Goal: Information Seeking & Learning: Learn about a topic

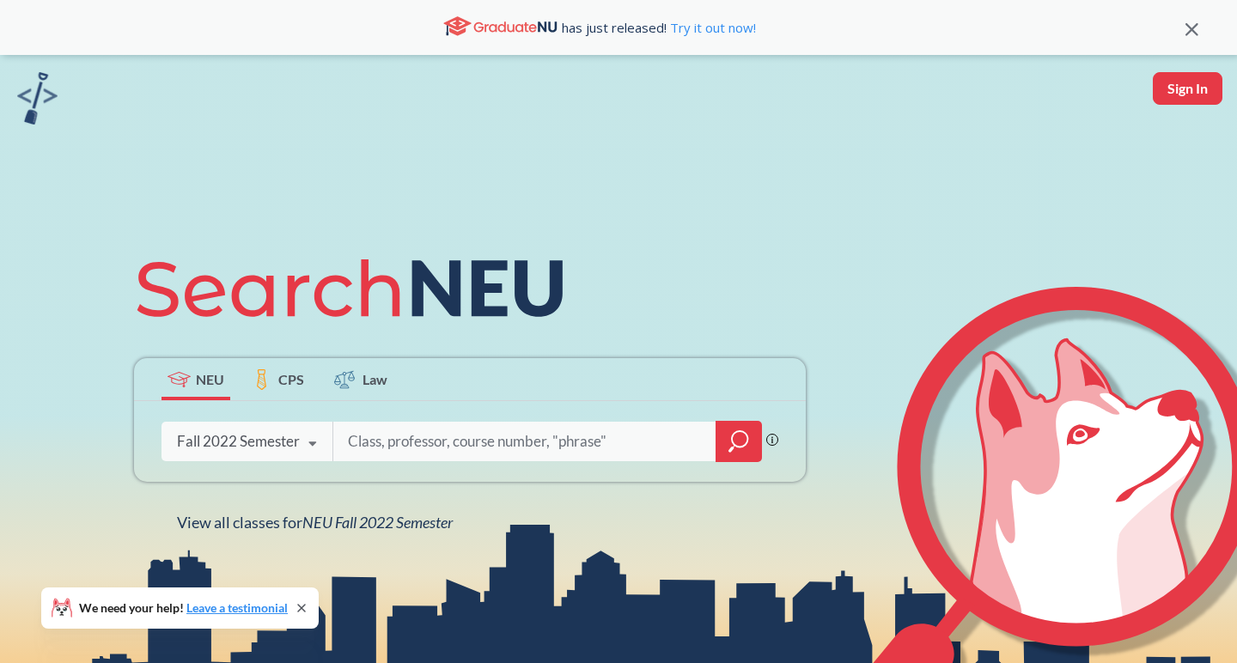
click at [298, 443] on icon at bounding box center [312, 444] width 33 height 48
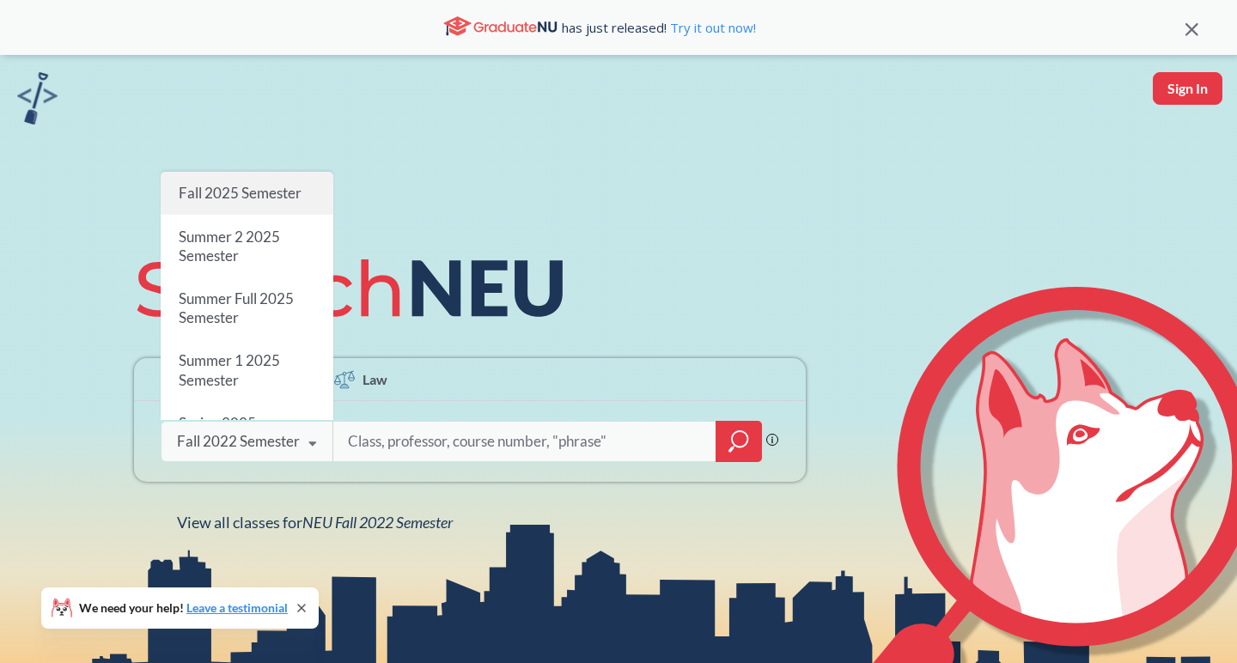
click at [261, 200] on span "Fall 2025 Semester" at bounding box center [240, 193] width 123 height 18
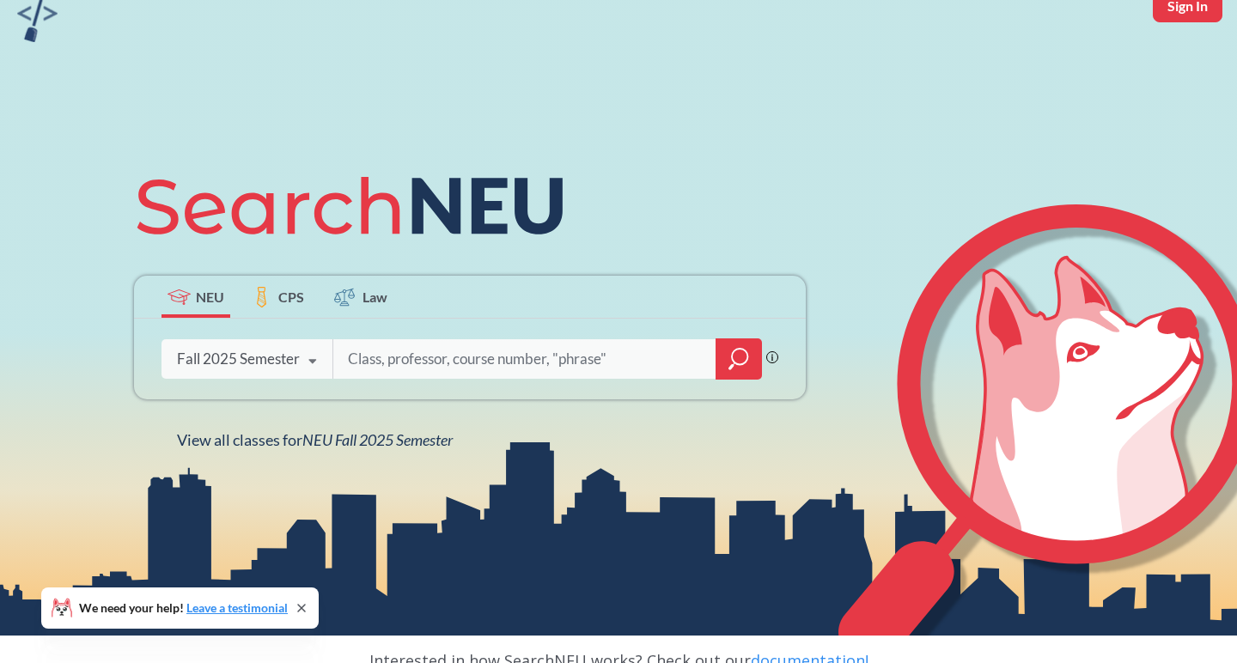
scroll to position [98, 0]
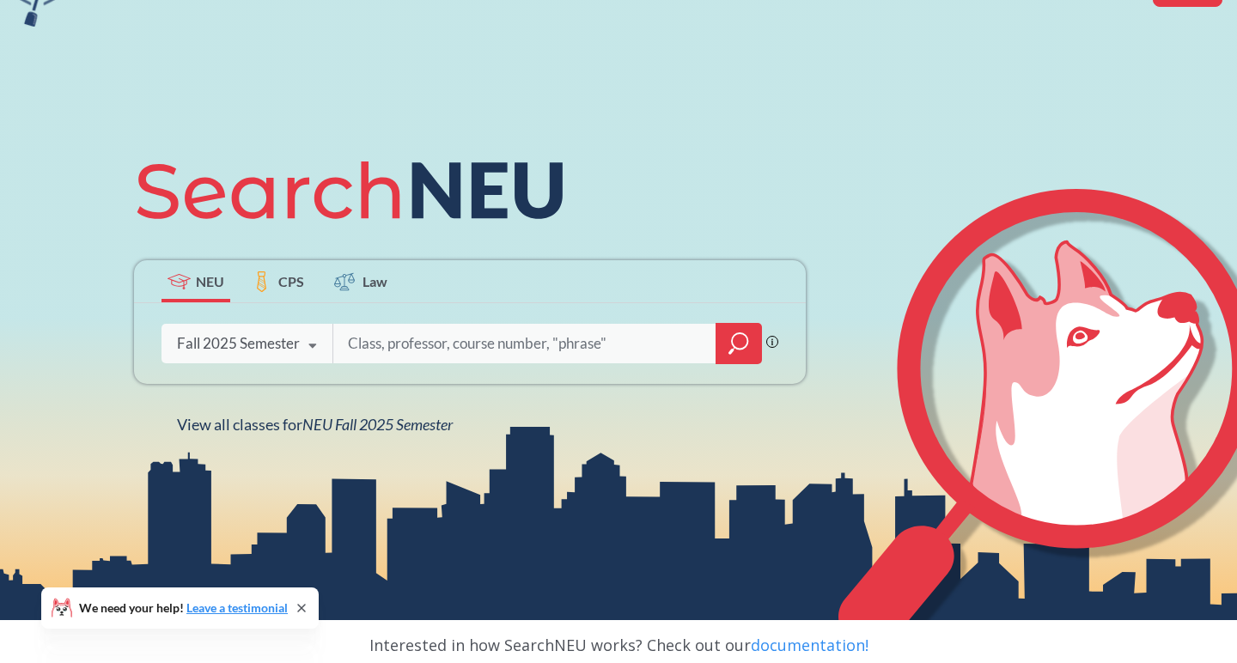
click at [521, 339] on input "search" at bounding box center [524, 344] width 357 height 36
click at [299, 286] on span "CPS" at bounding box center [291, 282] width 26 height 20
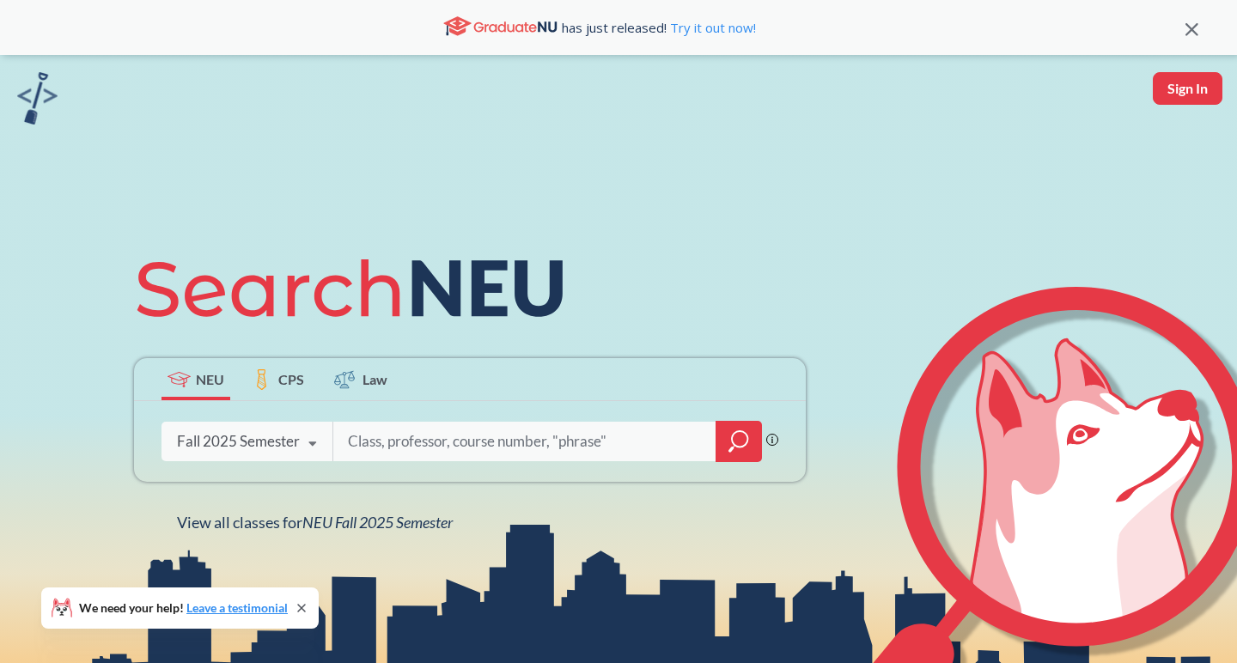
scroll to position [0, 0]
click at [375, 448] on input "search" at bounding box center [524, 442] width 357 height 36
type input "DD and IC"
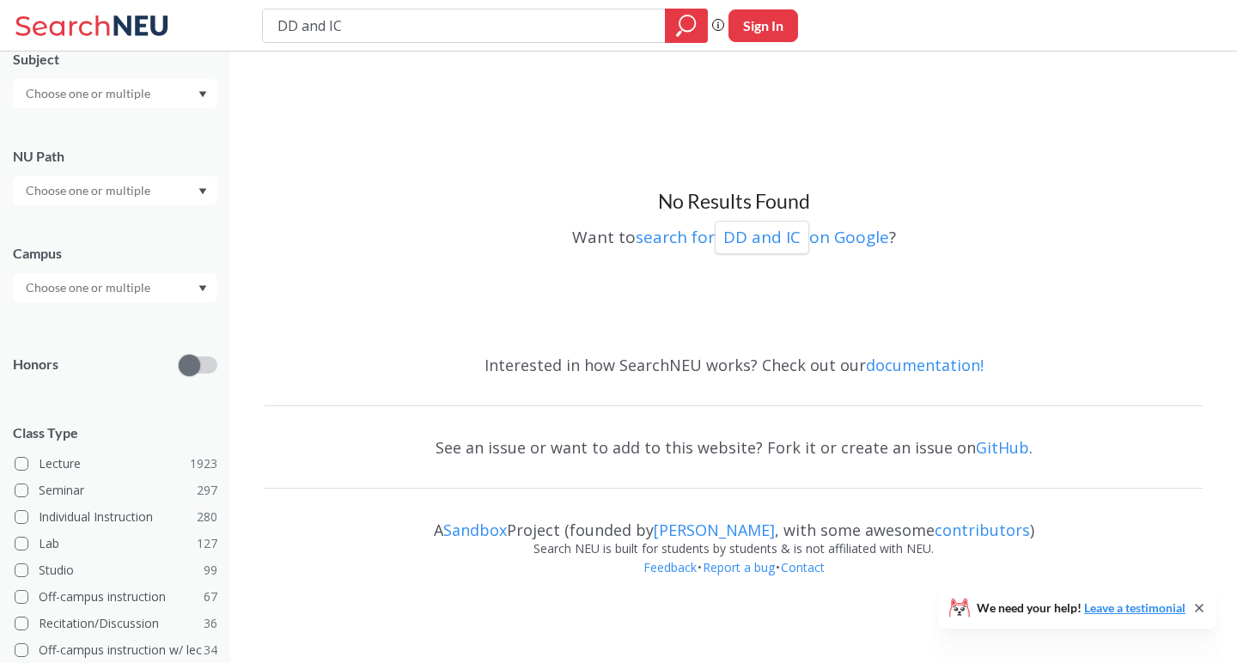
scroll to position [201, 0]
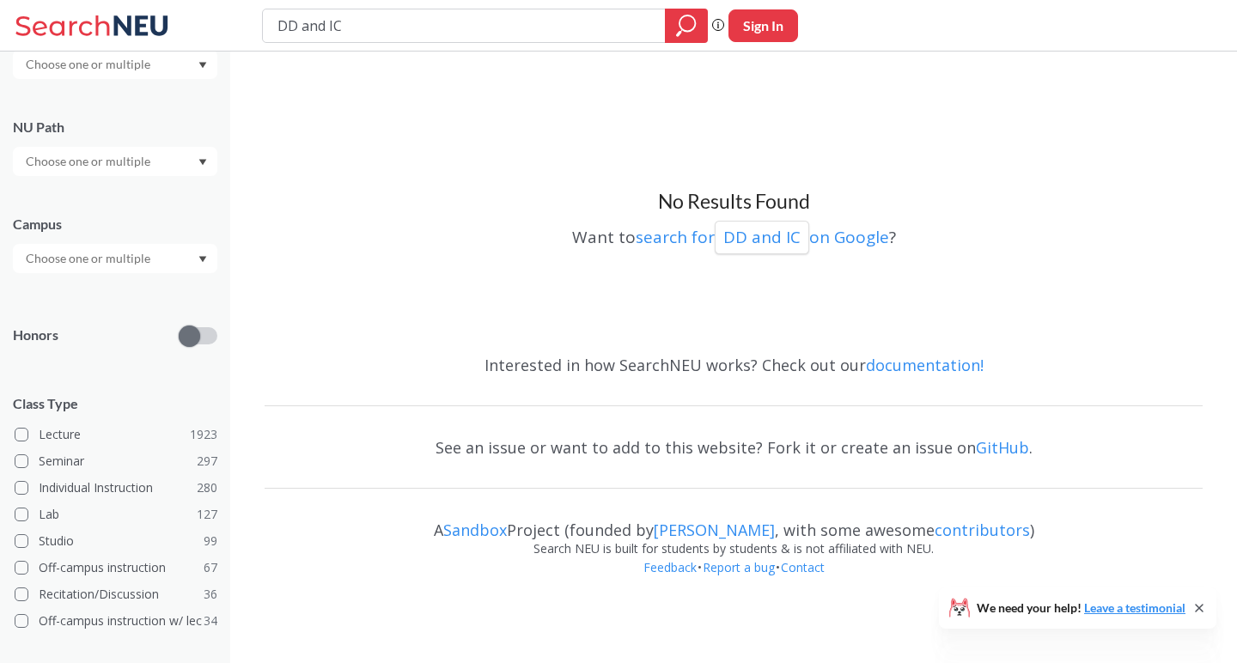
click at [82, 156] on input "text" at bounding box center [89, 161] width 144 height 21
type input "D"
click at [91, 292] on span "Interpreting Culture" at bounding box center [78, 294] width 112 height 19
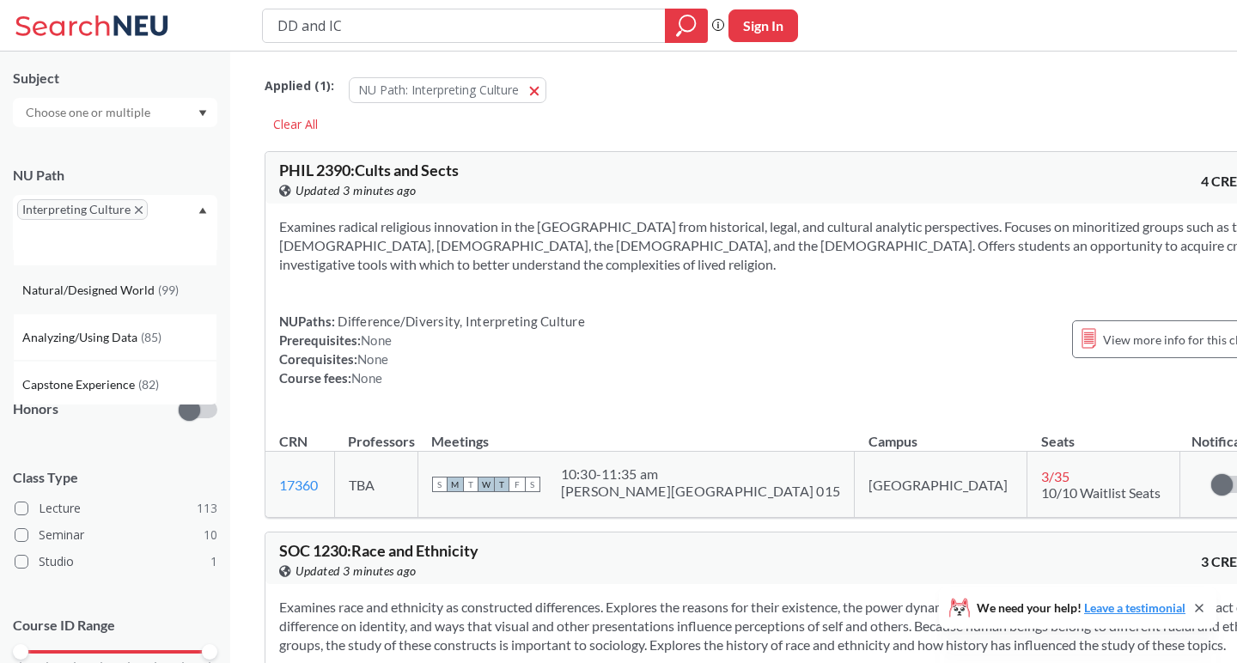
scroll to position [137, 0]
click at [93, 284] on span "Difference/Diversity" at bounding box center [79, 279] width 114 height 19
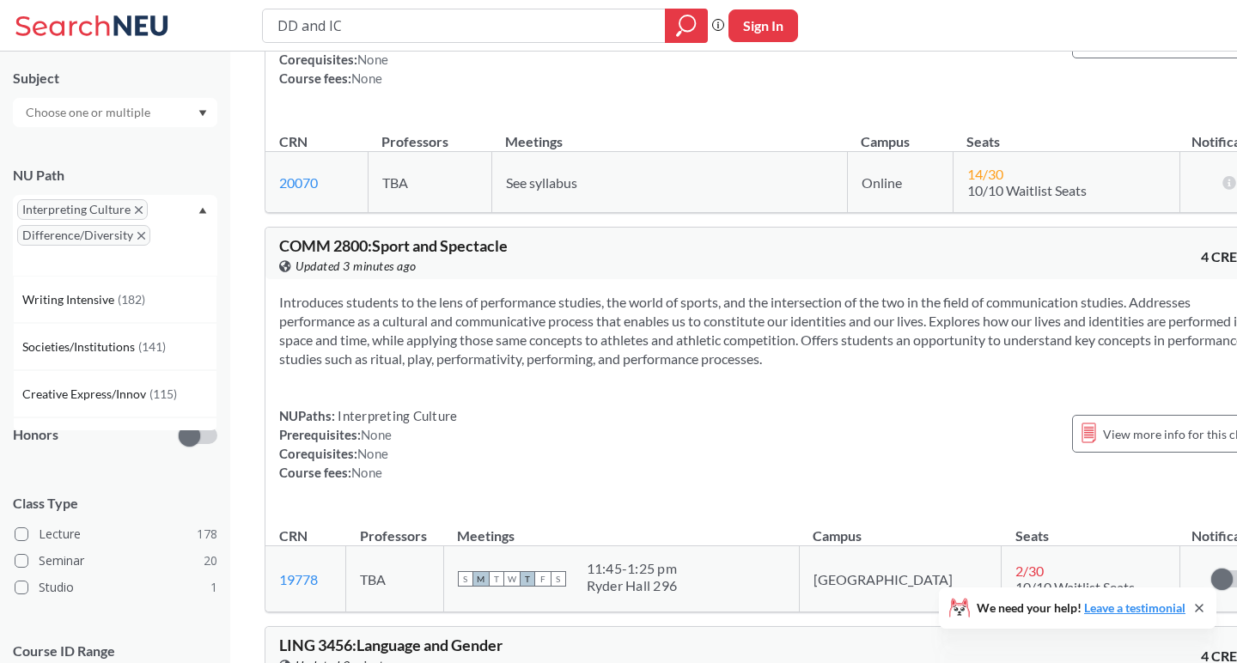
scroll to position [683, 0]
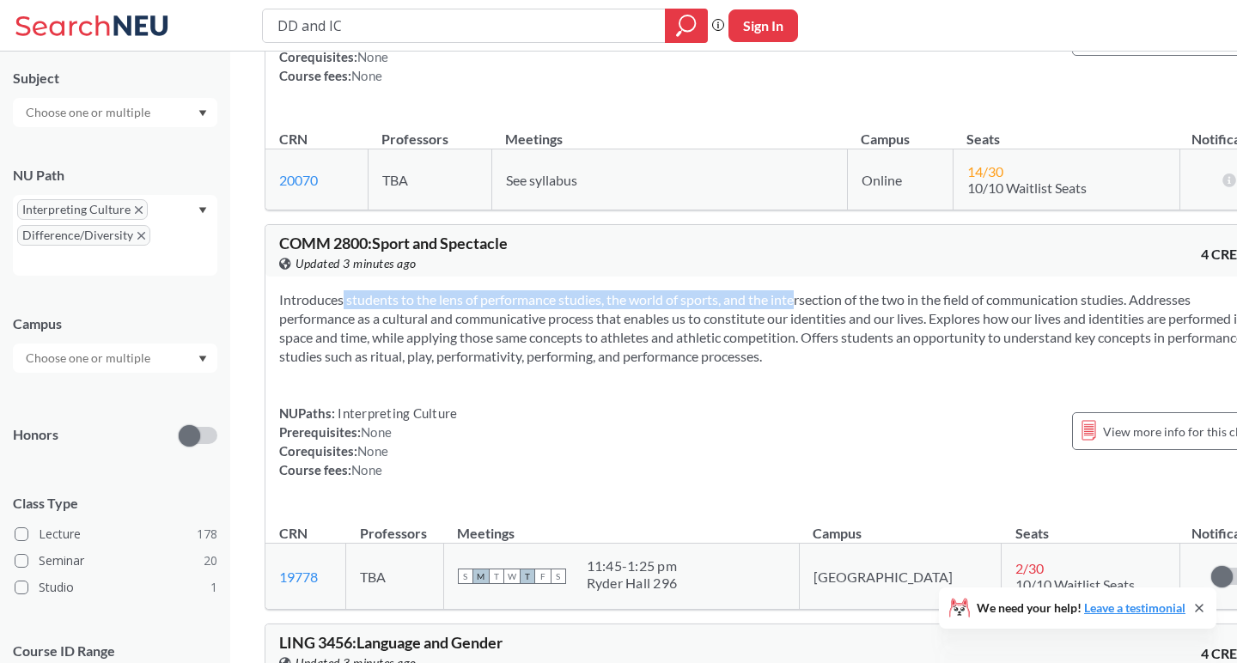
drag, startPoint x: 311, startPoint y: 317, endPoint x: 773, endPoint y: 316, distance: 462.3
click at [773, 317] on section "Introduces students to the lens of performance studies, the world of sports, an…" at bounding box center [773, 328] width 989 height 76
click at [773, 316] on section "Introduces students to the lens of performance studies, the world of sports, an…" at bounding box center [773, 328] width 989 height 76
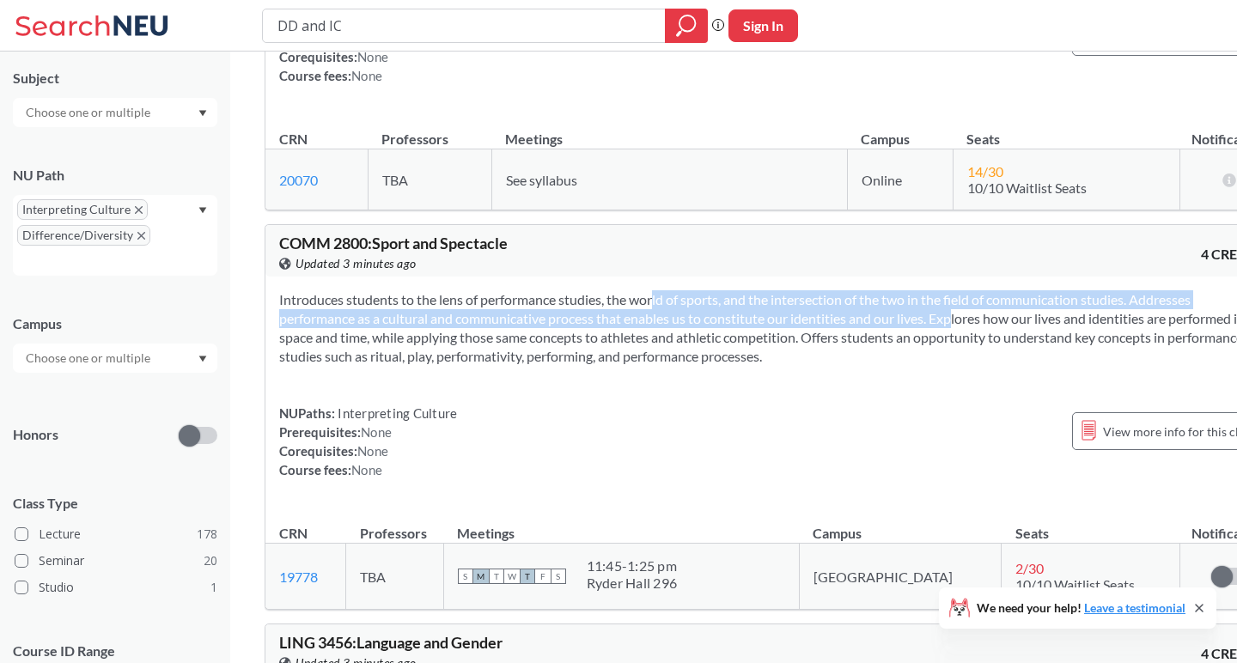
drag, startPoint x: 622, startPoint y: 315, endPoint x: 997, endPoint y: 329, distance: 374.9
click at [997, 329] on section "Introduces students to the lens of performance studies, the world of sports, an…" at bounding box center [773, 328] width 989 height 76
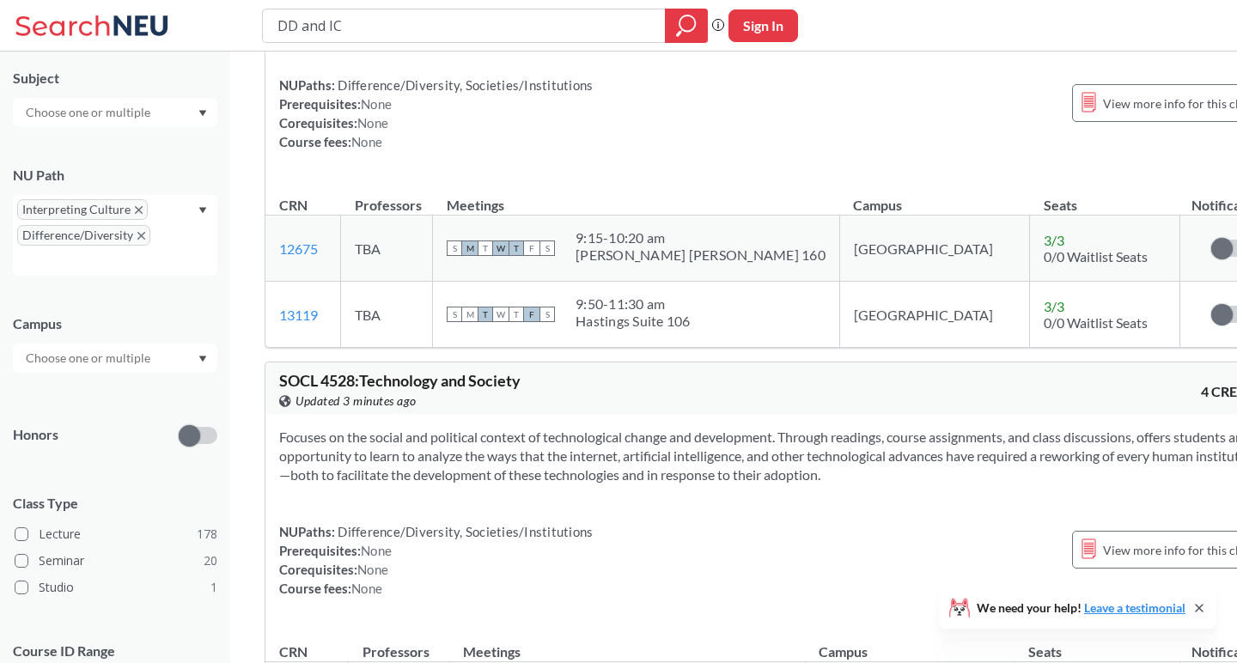
scroll to position [4471, 0]
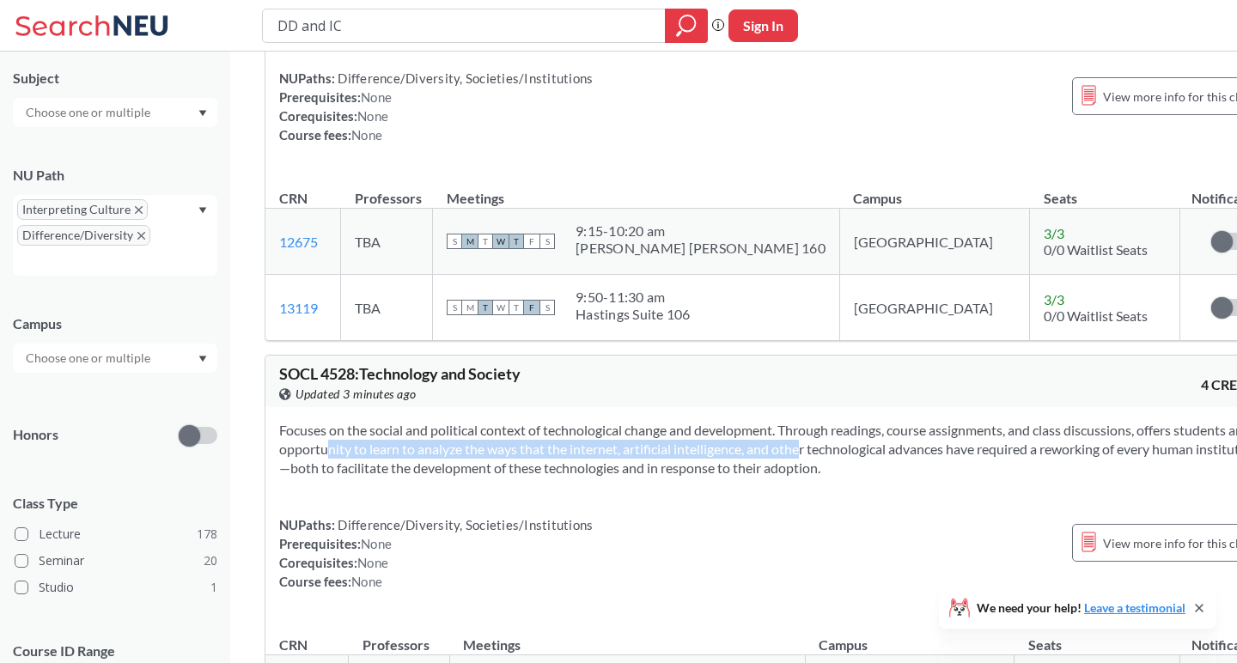
drag, startPoint x: 365, startPoint y: 406, endPoint x: 845, endPoint y: 406, distance: 480.3
click at [846, 421] on section "Focuses on the social and political context of technological change and develop…" at bounding box center [773, 449] width 989 height 57
click at [845, 421] on section "Focuses on the social and political context of technological change and develop…" at bounding box center [773, 449] width 989 height 57
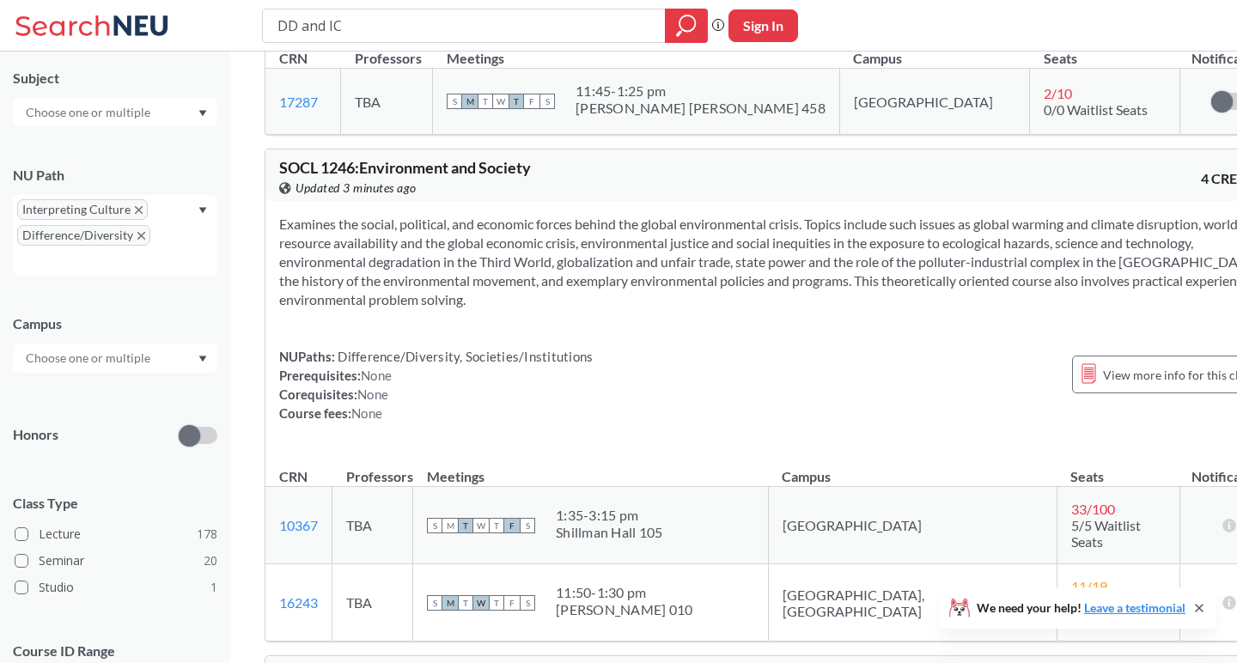
scroll to position [5860, 0]
click at [20, 534] on span at bounding box center [22, 535] width 14 height 14
click at [39, 534] on input "Lecture 178" at bounding box center [46, 532] width 14 height 14
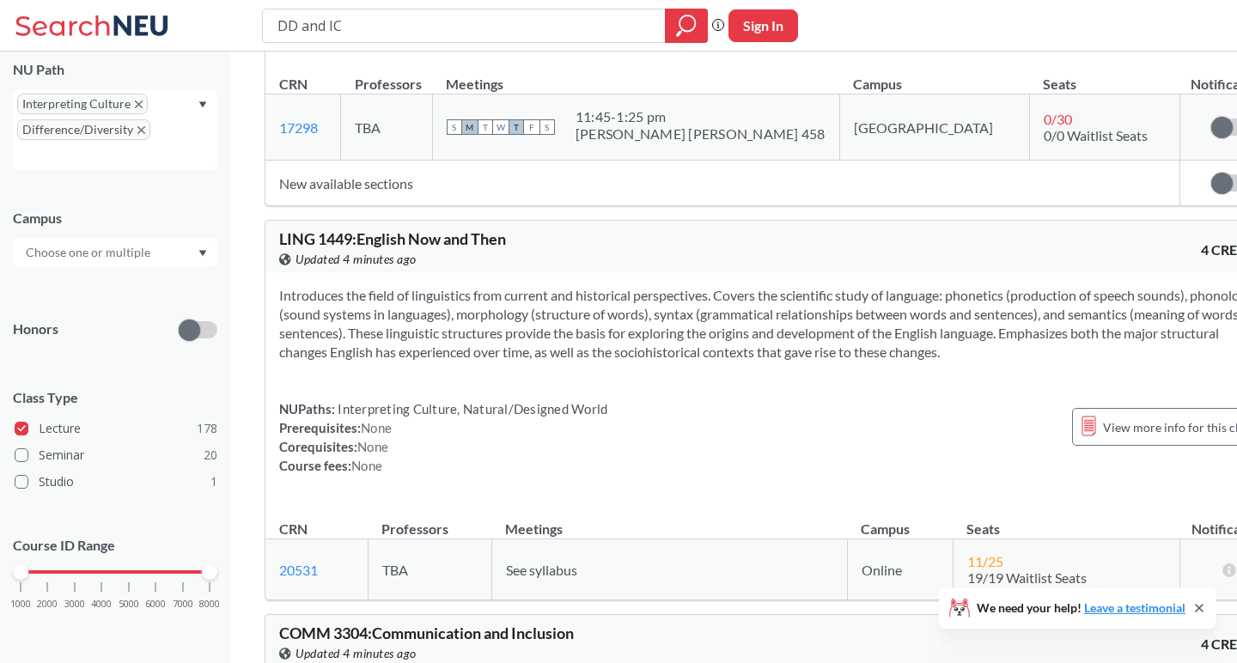
scroll to position [7223, 0]
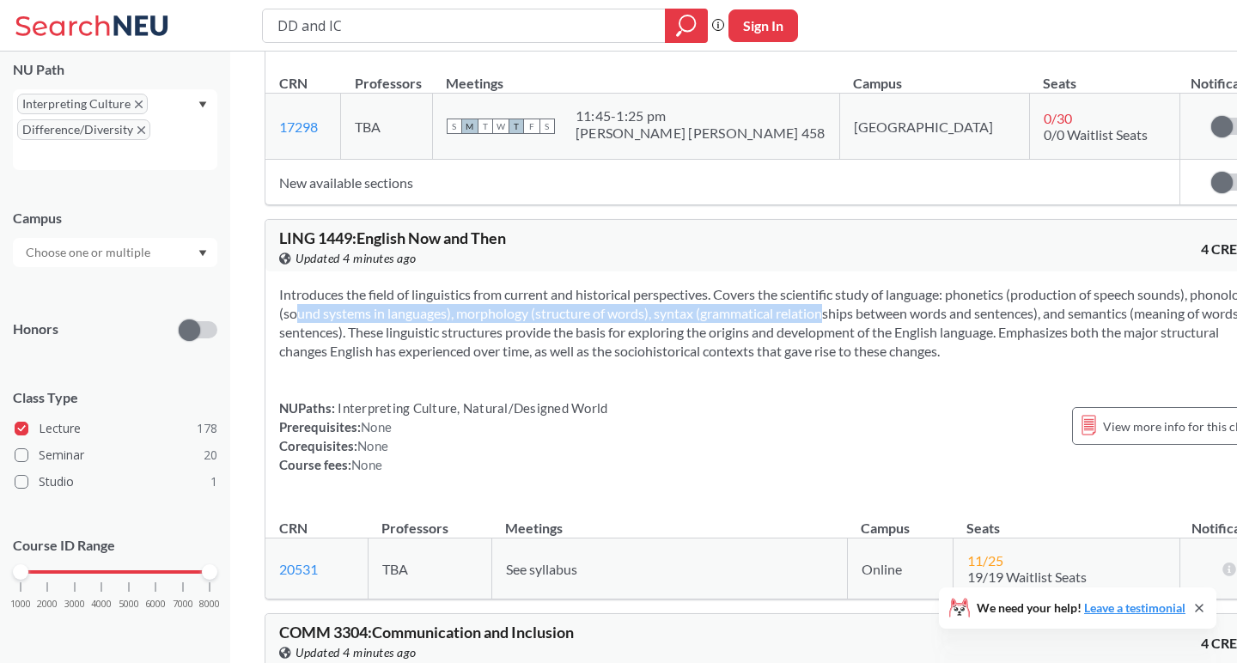
drag, startPoint x: 393, startPoint y: 241, endPoint x: 915, endPoint y: 253, distance: 522.5
click at [915, 285] on section "Introduces the field of linguistics from current and historical perspectives. C…" at bounding box center [773, 323] width 989 height 76
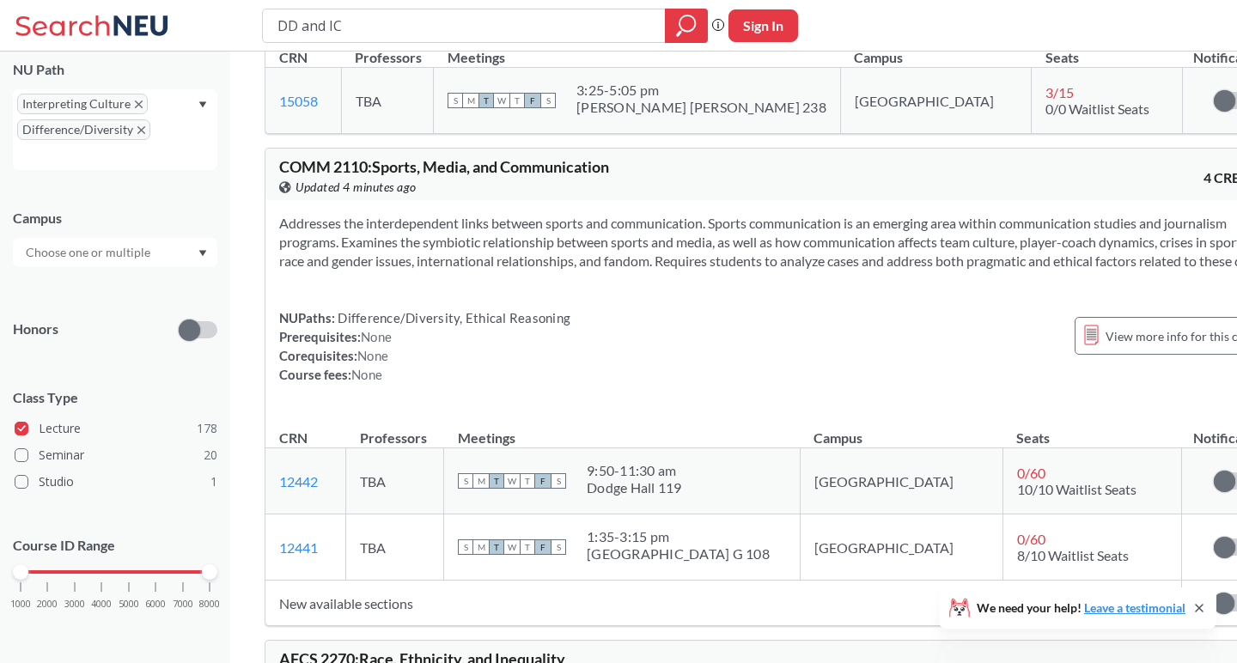
scroll to position [12382, 0]
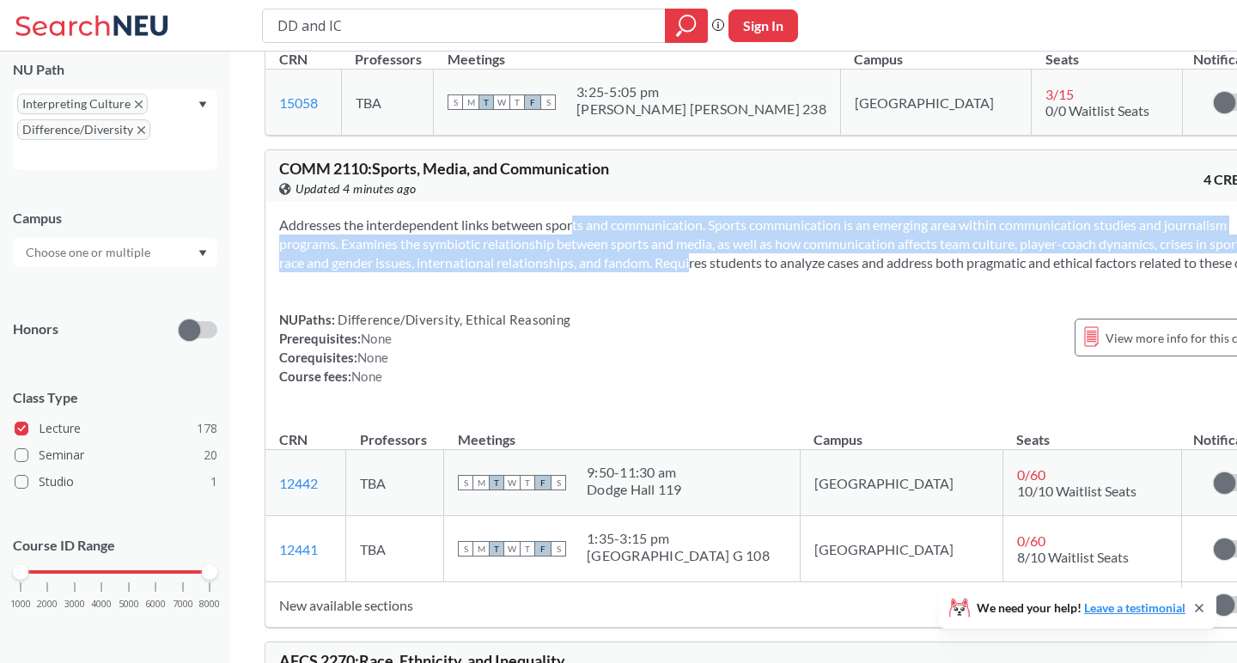
drag, startPoint x: 547, startPoint y: 204, endPoint x: 812, endPoint y: 239, distance: 266.9
click at [812, 239] on section "Addresses the interdependent links between sports and communication. Sports com…" at bounding box center [775, 244] width 992 height 57
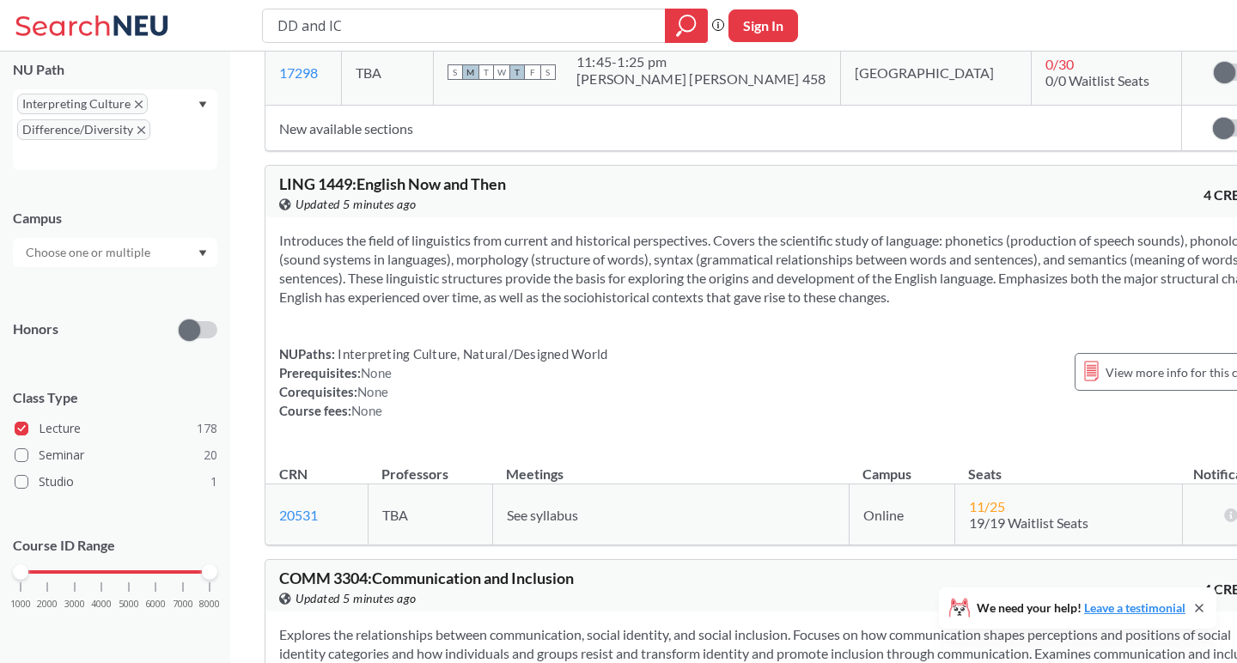
scroll to position [7275, 0]
